Goal: Task Accomplishment & Management: Manage account settings

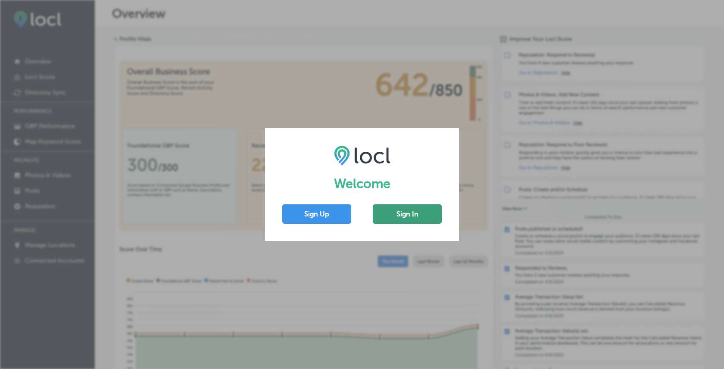
click at [388, 211] on button "Sign In" at bounding box center [407, 213] width 69 height 19
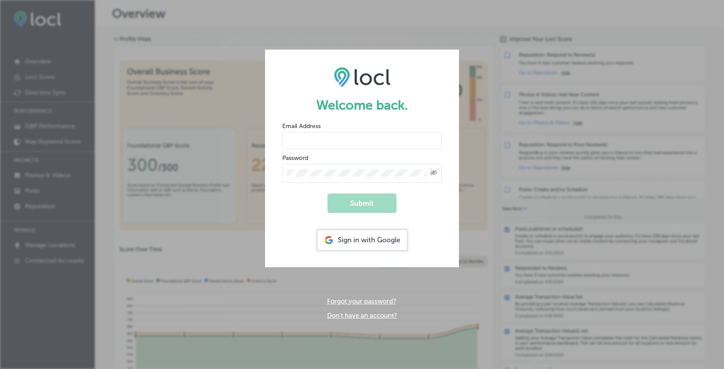
click at [348, 135] on input "email" at bounding box center [361, 140] width 159 height 17
paste input "https://api.locl.io/ufqrmxw/authtools/user/78416/change/?_changelist_filters=q%…"
type input "https://api.locl.io/ufqrmxw/authtools/user/78416/change/?_changelist_filters=q%…"
paste input "muneeb.ahmad+mycount@esketchers.com"
type input "muneeb.ahmad+mycount@esketchers.com"
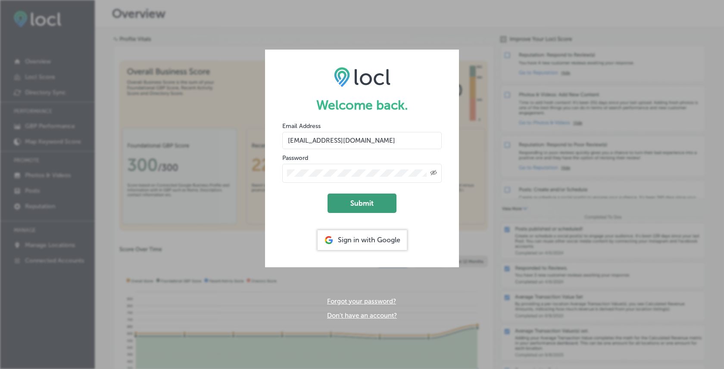
click at [352, 200] on button "Submit" at bounding box center [361, 202] width 69 height 19
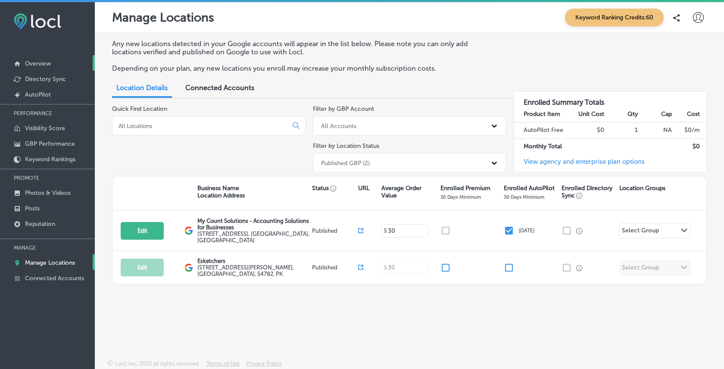
click at [41, 66] on p "Overview" at bounding box center [38, 63] width 26 height 7
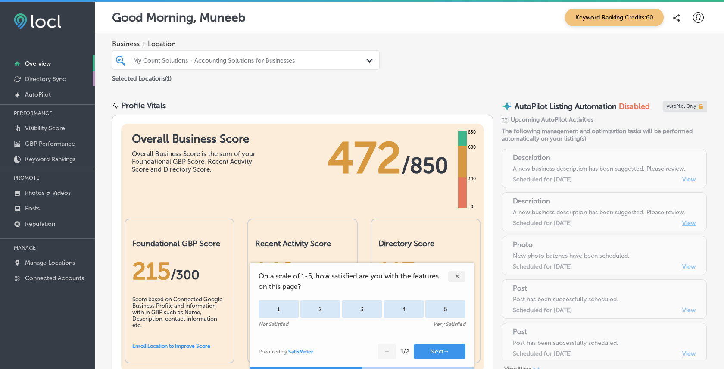
click at [45, 80] on p "Directory Sync" at bounding box center [45, 78] width 41 height 7
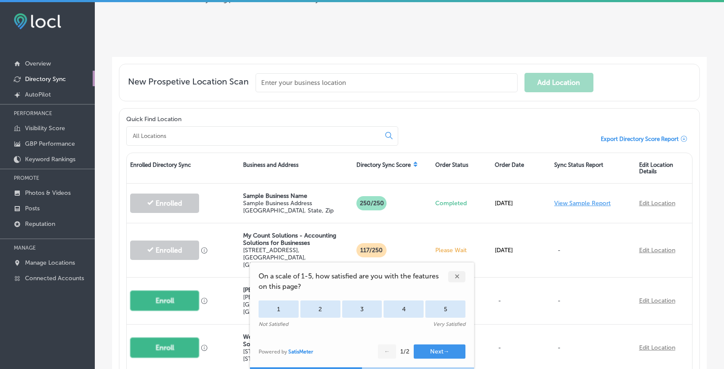
scroll to position [160, 0]
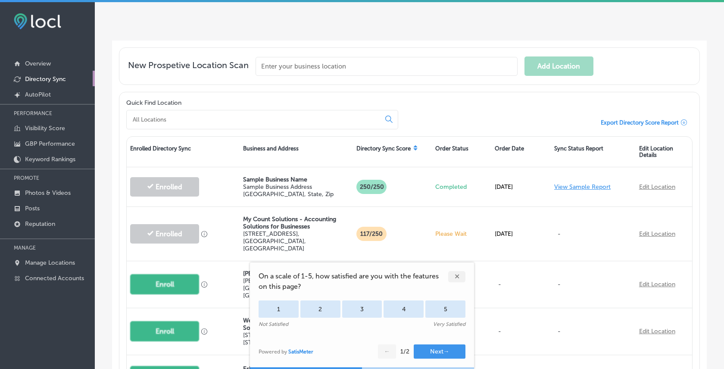
click at [454, 274] on div "✕" at bounding box center [456, 276] width 17 height 11
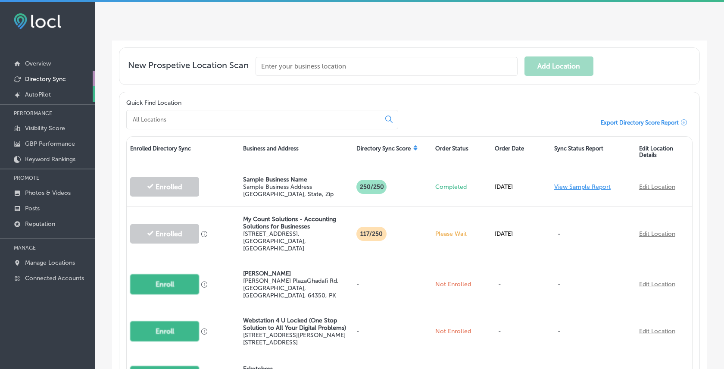
click at [49, 95] on p "AutoPilot" at bounding box center [38, 94] width 26 height 7
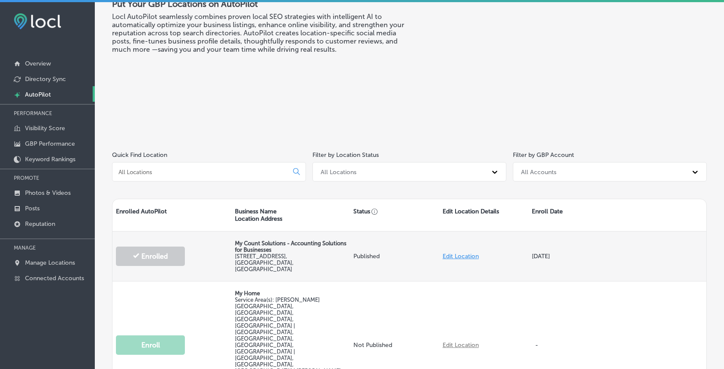
scroll to position [37, 0]
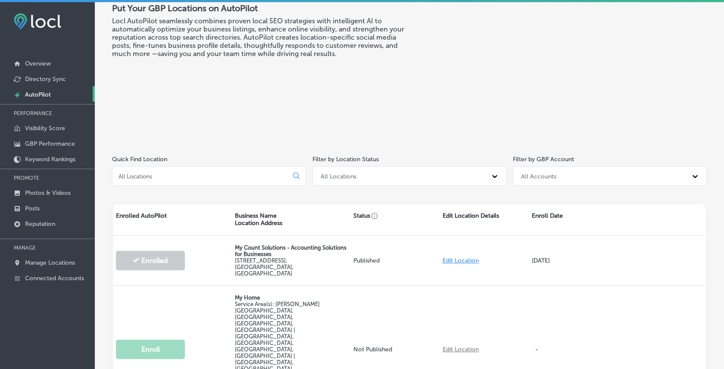
click at [132, 31] on h3 "Locl AutoPilot seamlessly combines proven local SEO strategies with intelligent…" at bounding box center [260, 37] width 297 height 41
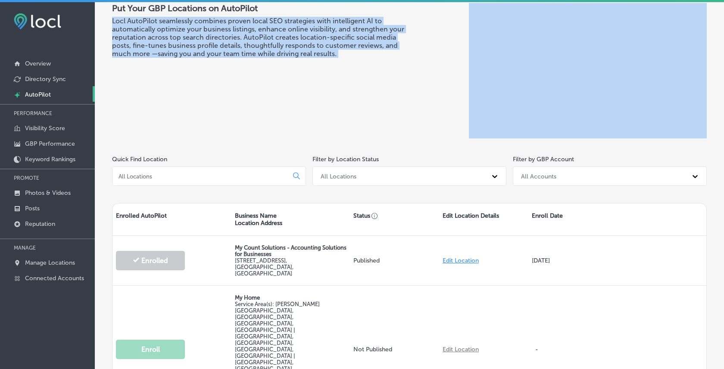
click at [132, 31] on h3 "Locl AutoPilot seamlessly combines proven local SEO strategies with intelligent…" at bounding box center [260, 37] width 297 height 41
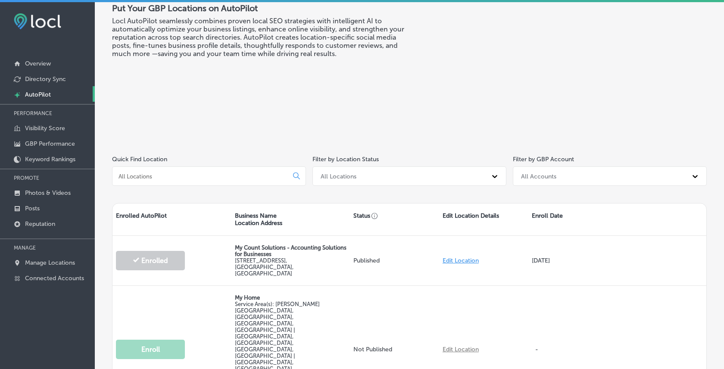
click at [365, 120] on div "Put Your GBP Locations on AutoPilot Locl AutoPilot seamlessly combines proven l…" at bounding box center [260, 70] width 297 height 135
click at [298, 100] on div "Put Your GBP Locations on AutoPilot Locl AutoPilot seamlessly combines proven l…" at bounding box center [260, 70] width 297 height 135
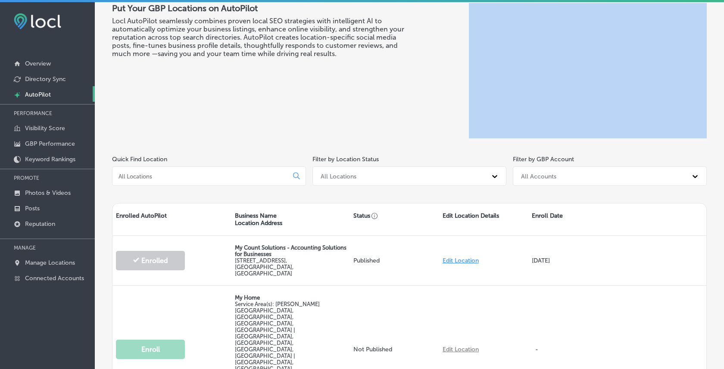
click at [216, 94] on div "Put Your GBP Locations on AutoPilot Locl AutoPilot seamlessly combines proven l…" at bounding box center [260, 70] width 297 height 135
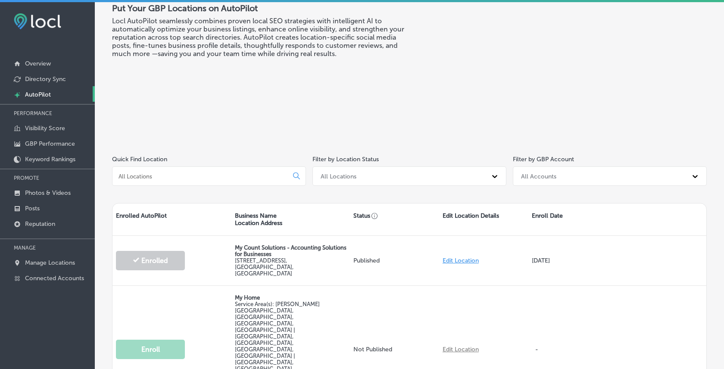
click at [230, 71] on div "Put Your GBP Locations on AutoPilot Locl AutoPilot seamlessly combines proven l…" at bounding box center [260, 70] width 297 height 135
click at [267, 69] on div "Put Your GBP Locations on AutoPilot Locl AutoPilot seamlessly combines proven l…" at bounding box center [260, 70] width 297 height 135
click at [50, 63] on p "Overview" at bounding box center [38, 63] width 26 height 7
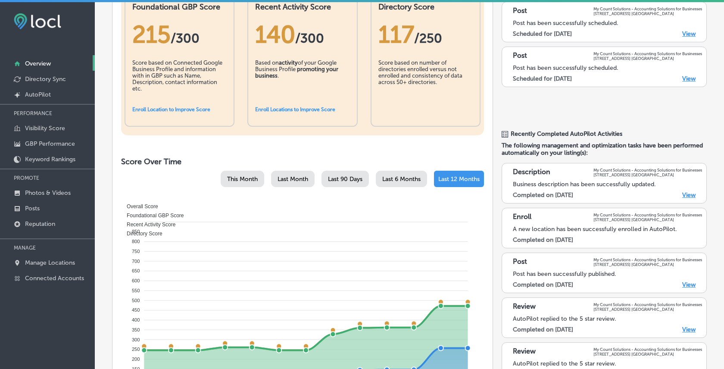
scroll to position [246, 0]
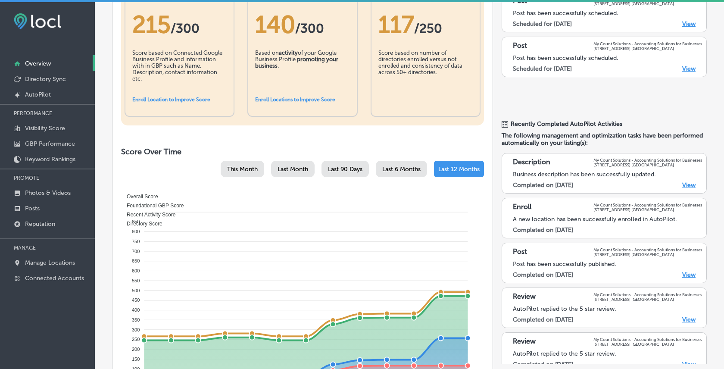
click at [688, 186] on link "View" at bounding box center [688, 184] width 13 height 7
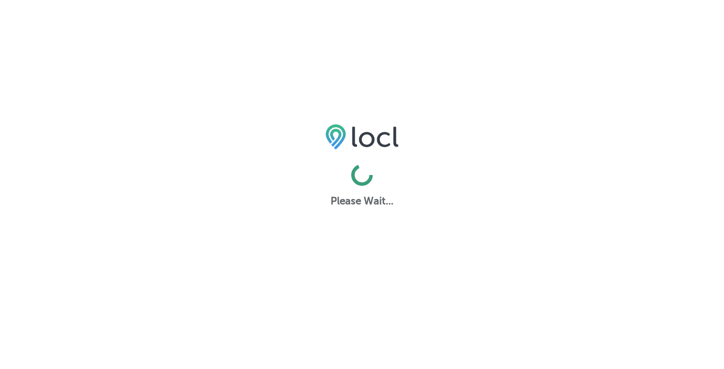
select select "US"
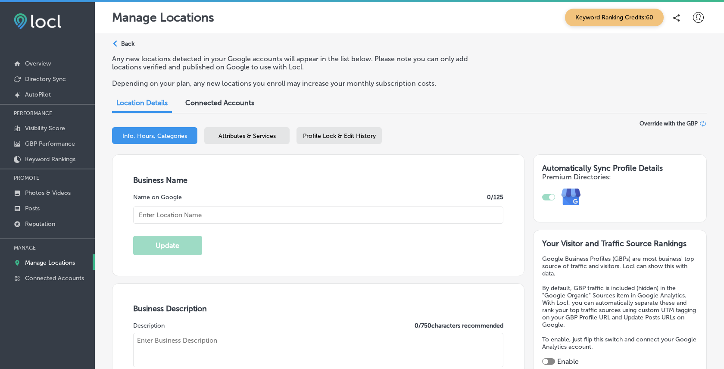
type input "My Count Solutions - Accounting Solutions for Businesses"
type textarea "My Count Solutions is your premier online accounting and bookkeeping service de…"
type input "[STREET_ADDRESS]"
type input "[GEOGRAPHIC_DATA]"
type input "75247"
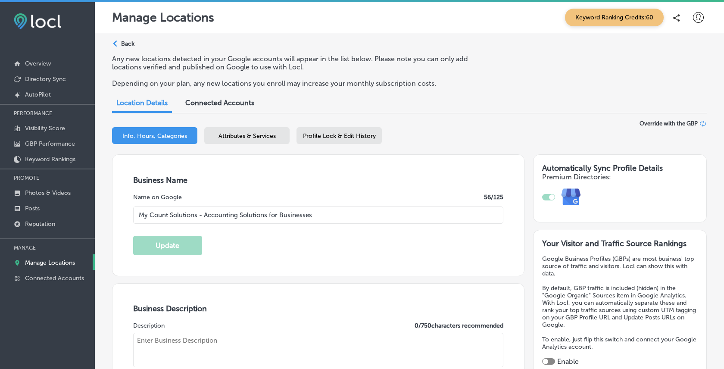
type input "US"
type input "[URL][DOMAIN_NAME]"
checkbox input "true"
type textarea "My Count Solutions is your premier online accounting and bookkeeping service de…"
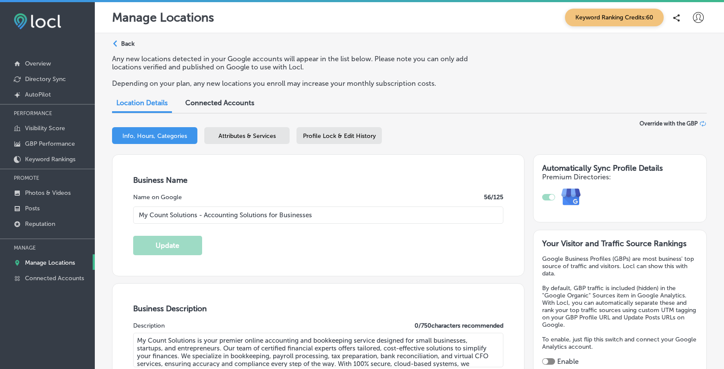
type input "[PHONE_NUMBER]"
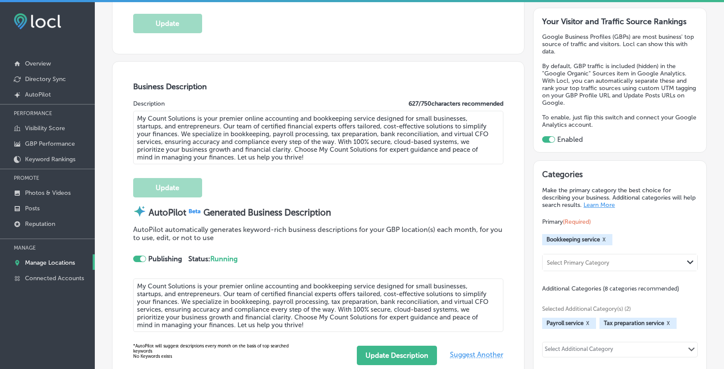
scroll to position [199, 0]
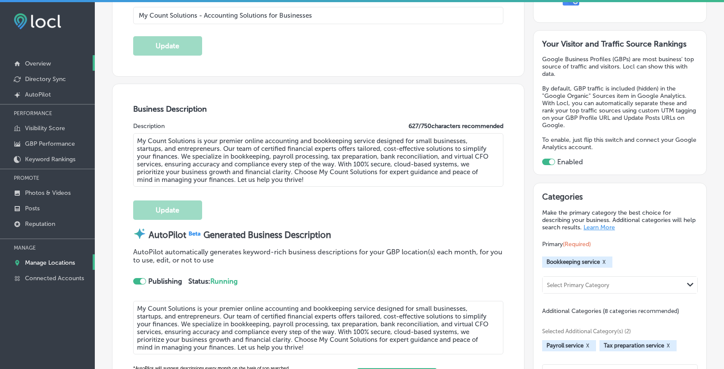
click at [37, 63] on p "Overview" at bounding box center [38, 63] width 26 height 7
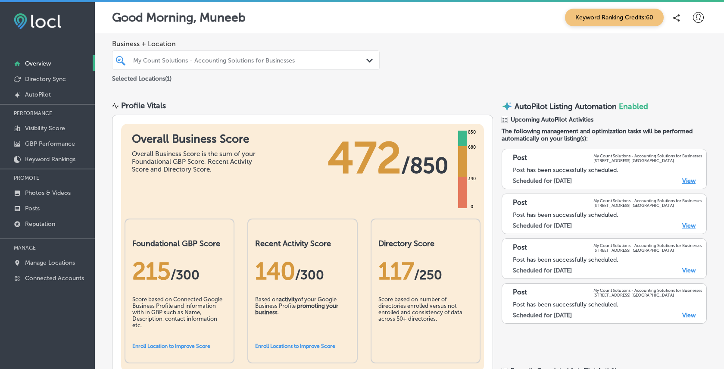
click at [690, 179] on link "View" at bounding box center [688, 180] width 13 height 7
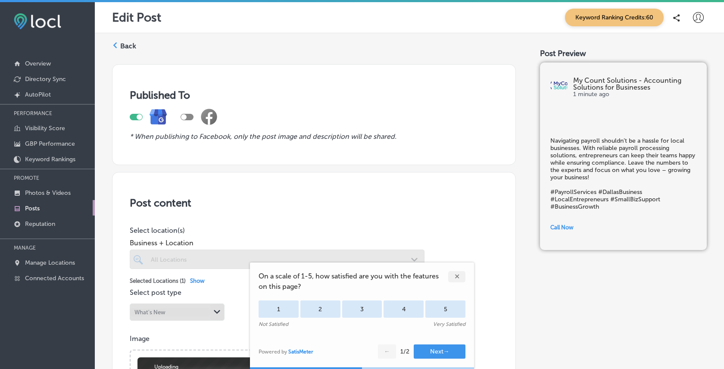
click at [460, 278] on div "✕" at bounding box center [456, 276] width 17 height 11
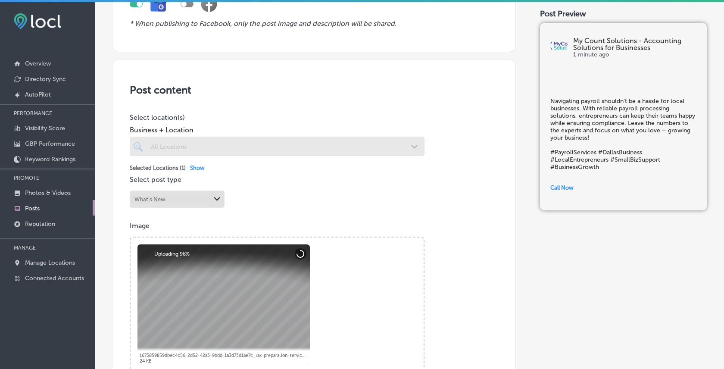
scroll to position [119, 0]
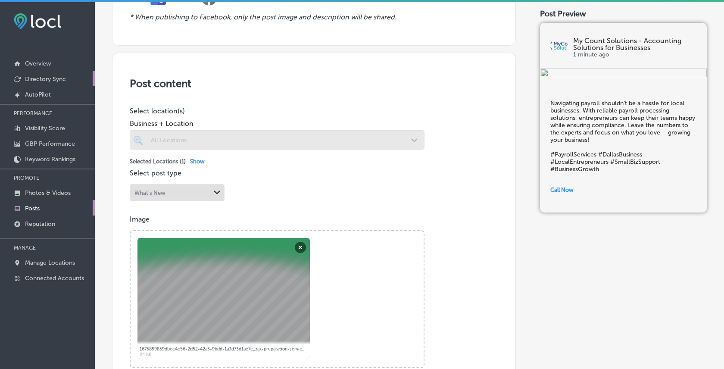
click at [45, 78] on p "Directory Sync" at bounding box center [45, 78] width 41 height 7
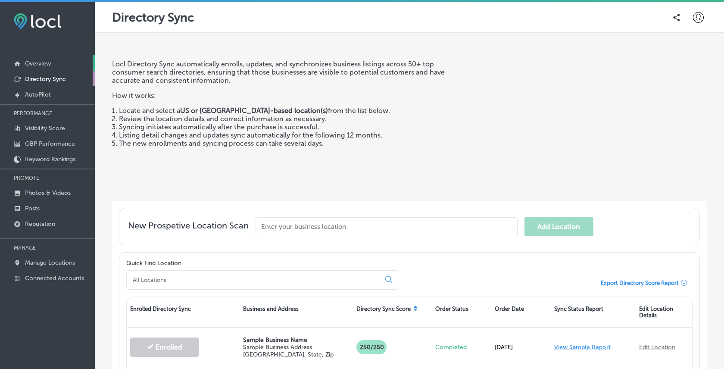
click at [42, 65] on p "Overview" at bounding box center [38, 63] width 26 height 7
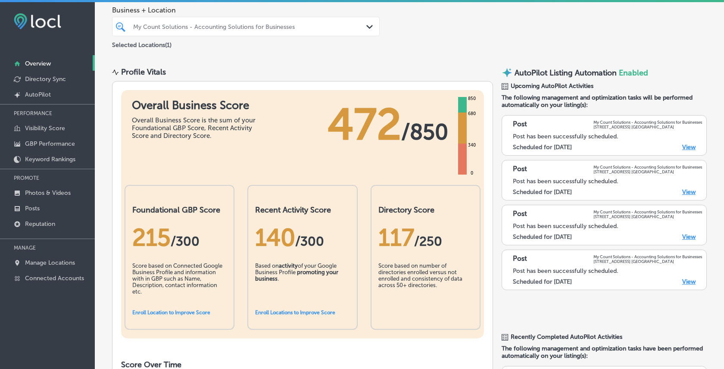
scroll to position [27, 0]
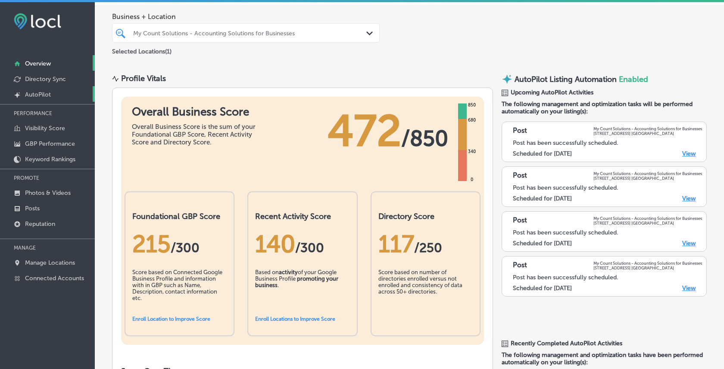
click at [44, 93] on p "AutoPilot" at bounding box center [38, 94] width 26 height 7
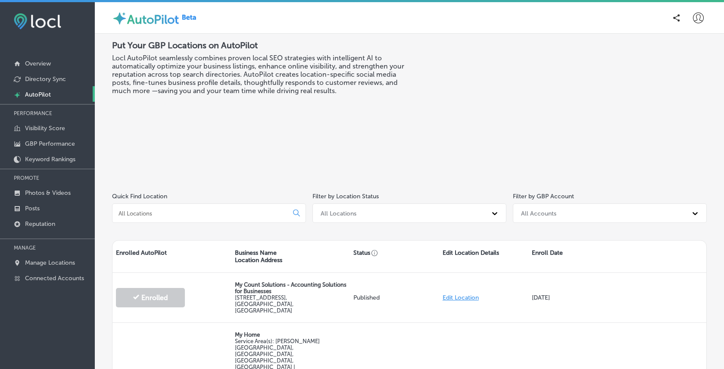
click at [44, 91] on p "AutoPilot" at bounding box center [38, 94] width 26 height 7
click at [38, 220] on p "Reputation" at bounding box center [40, 223] width 30 height 7
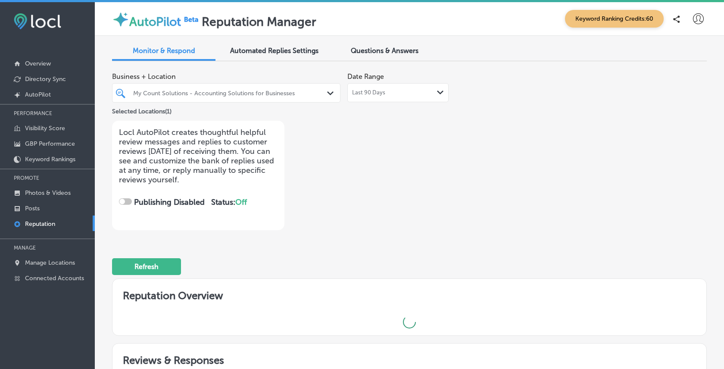
checkbox input "true"
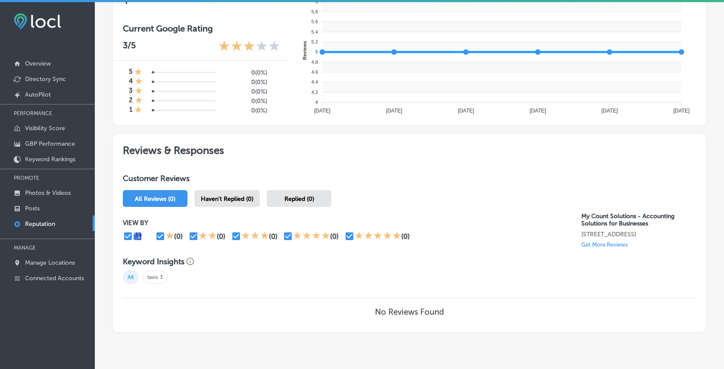
scroll to position [375, 0]
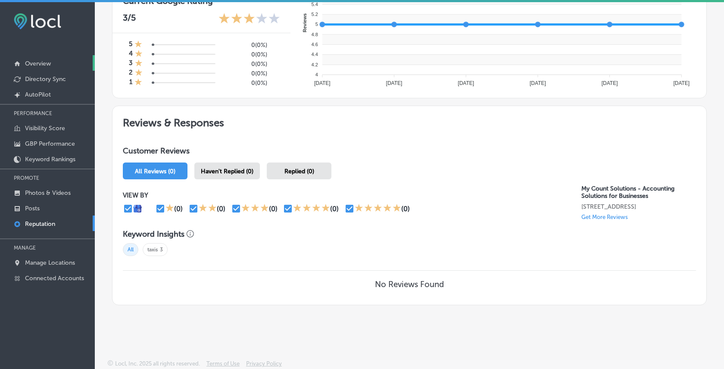
click at [29, 62] on p "Overview" at bounding box center [38, 63] width 26 height 7
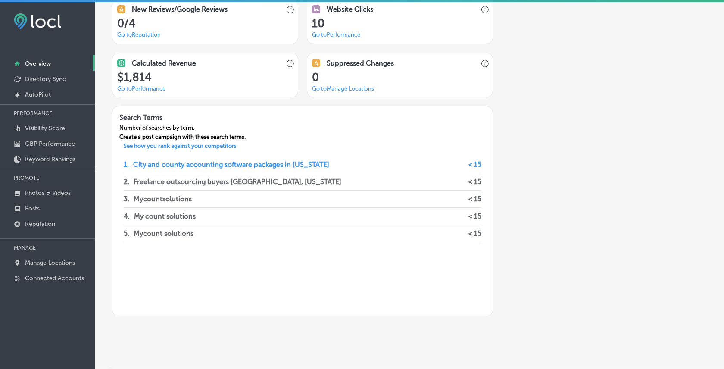
scroll to position [706, 0]
